Goal: Check status: Check status

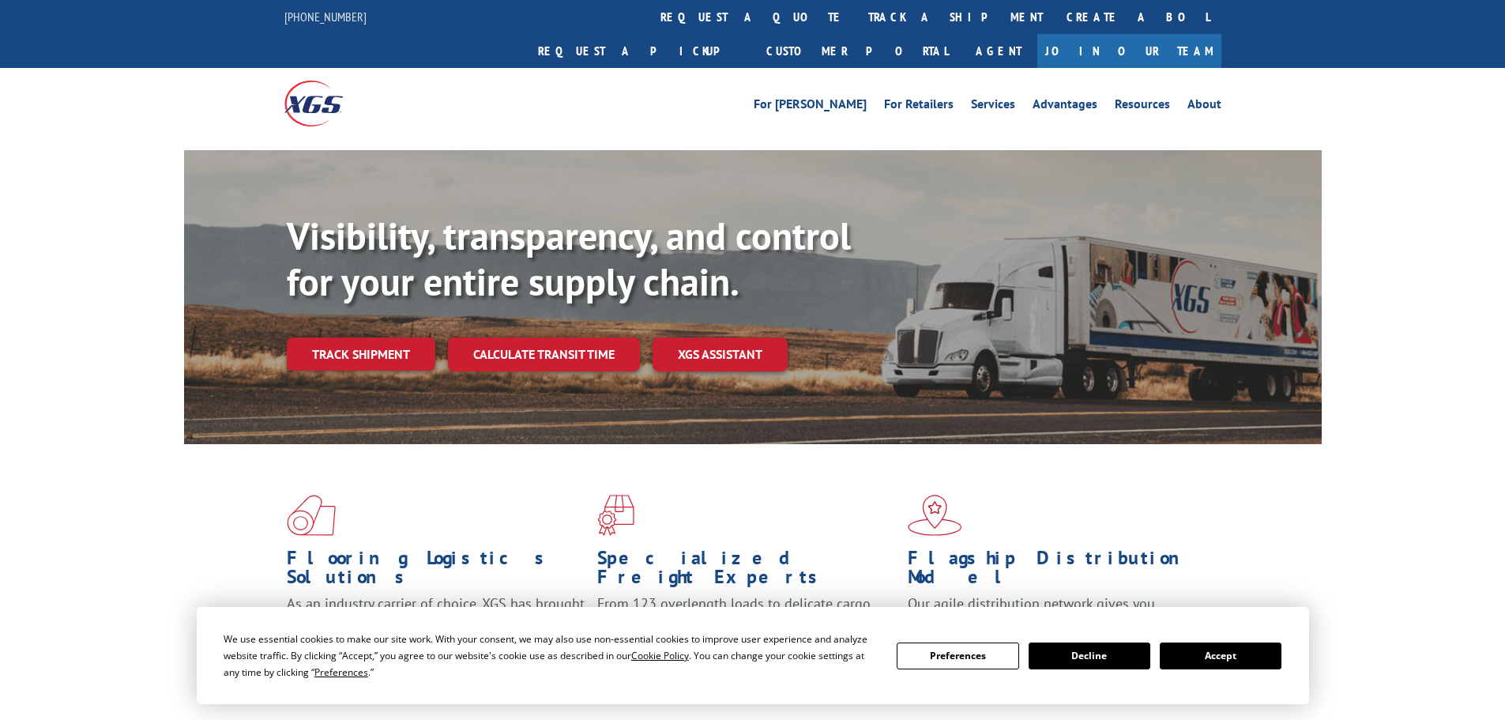
click at [1230, 648] on button "Accept" at bounding box center [1221, 655] width 122 height 27
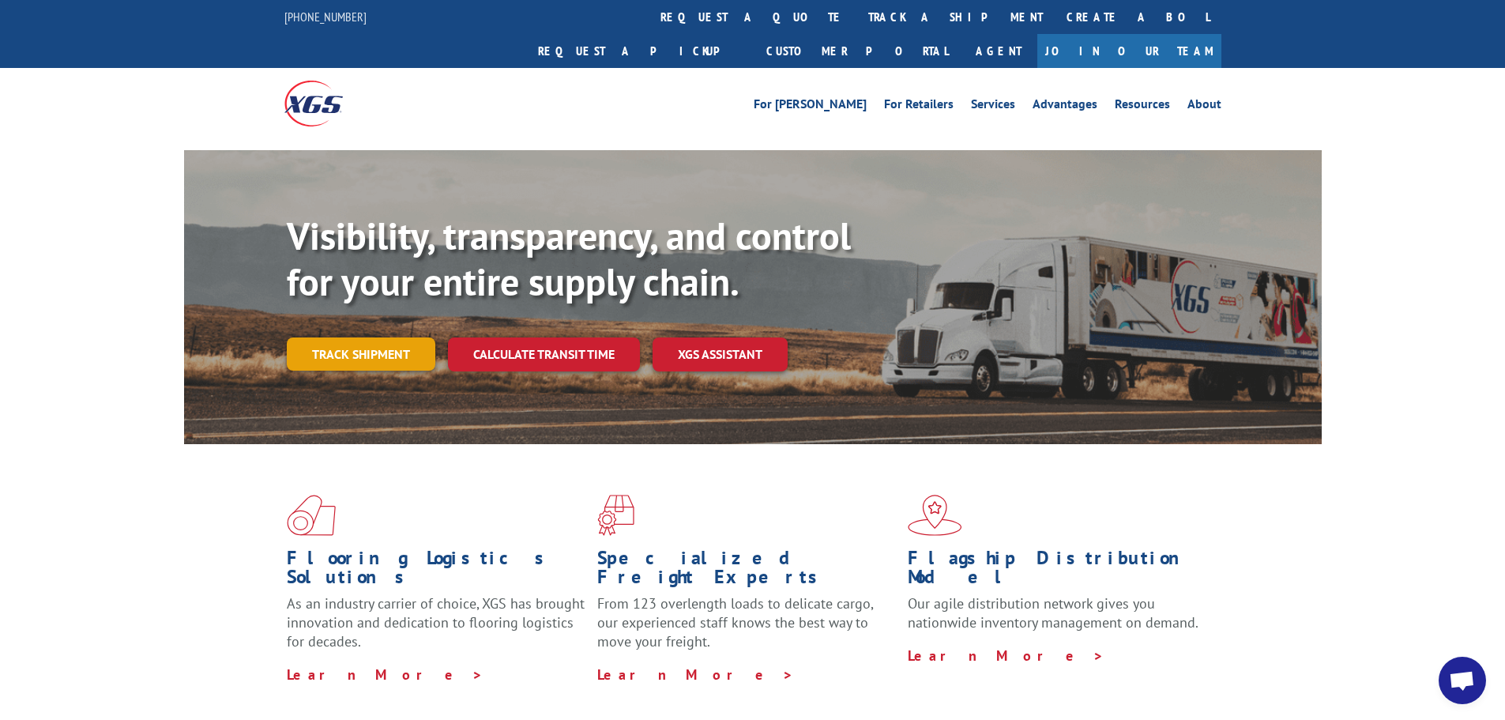
click at [337, 337] on link "Track shipment" at bounding box center [361, 353] width 149 height 33
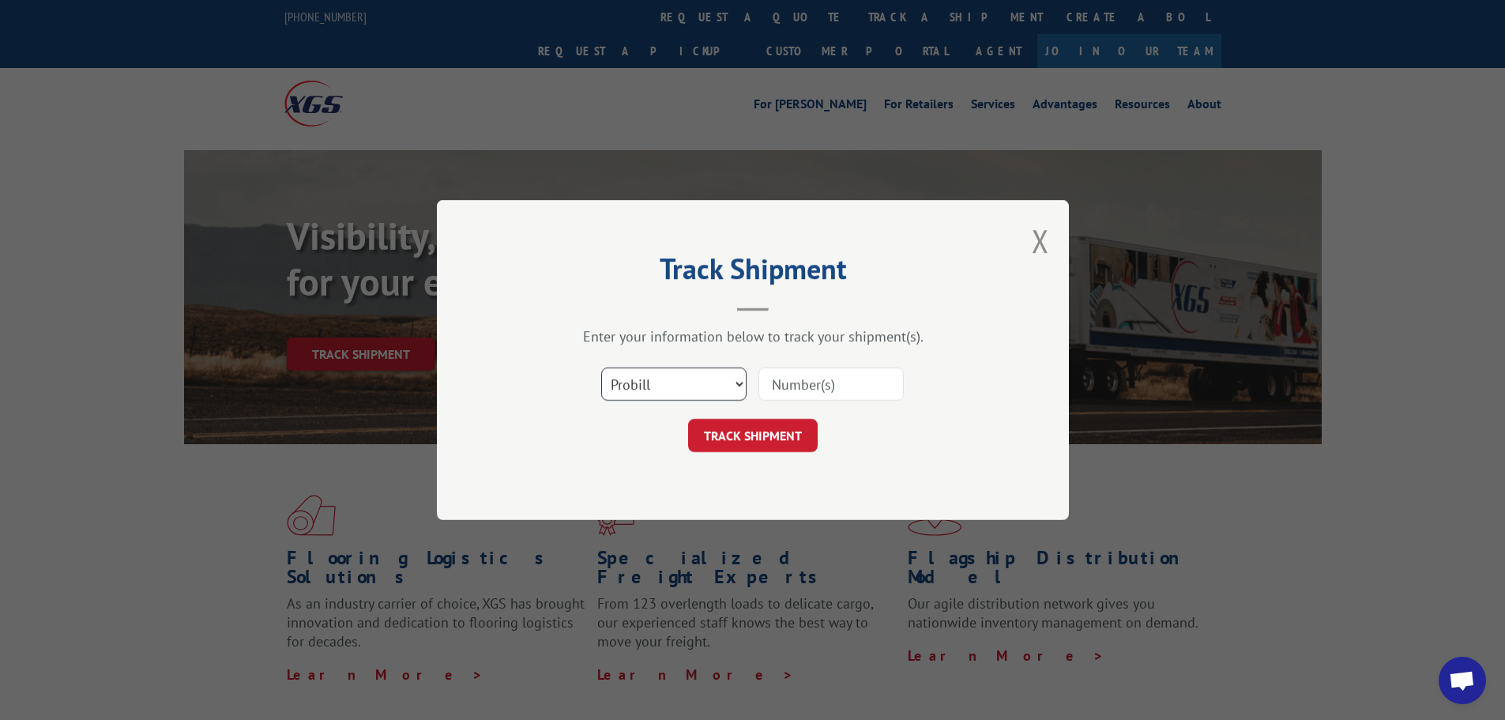
click at [682, 373] on select "Select category... Probill BOL PO" at bounding box center [673, 383] width 145 height 33
select select "bol"
click at [601, 367] on select "Select category... Probill BOL PO" at bounding box center [673, 383] width 145 height 33
click at [769, 393] on input at bounding box center [830, 383] width 145 height 33
paste input "449407"
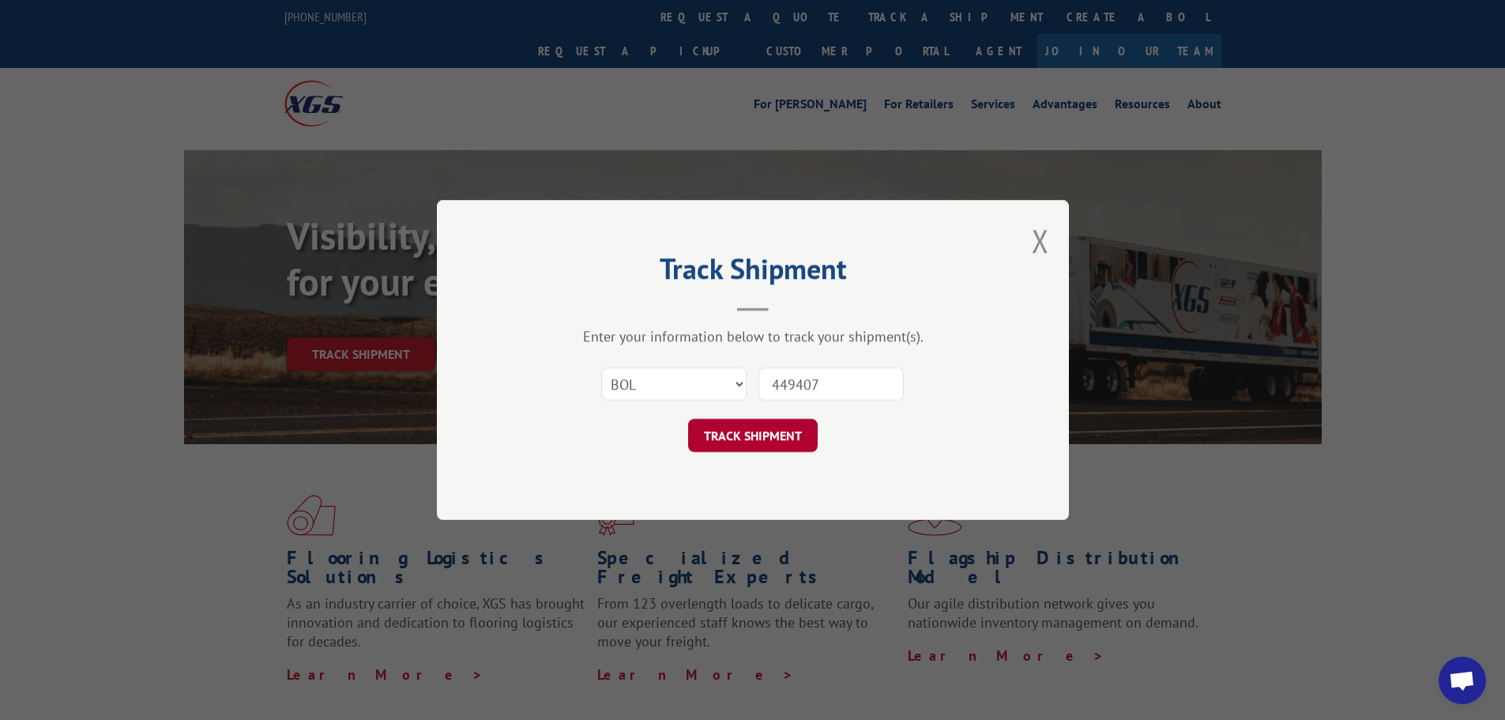
type input "449407"
click at [777, 444] on button "TRACK SHIPMENT" at bounding box center [753, 435] width 130 height 33
